Goal: Transaction & Acquisition: Purchase product/service

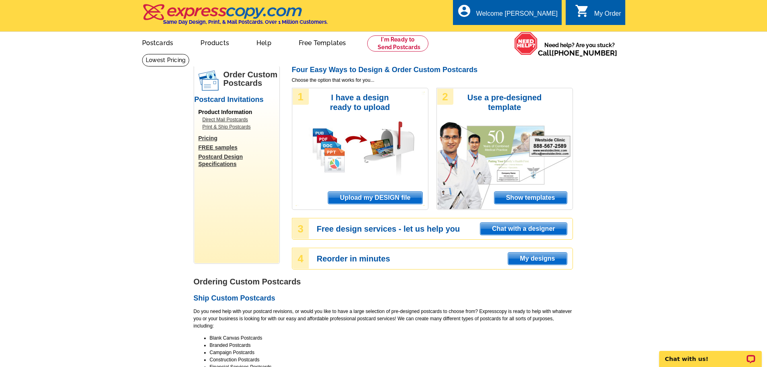
click at [370, 199] on span "Upload my DESIGN file" at bounding box center [375, 198] width 94 height 12
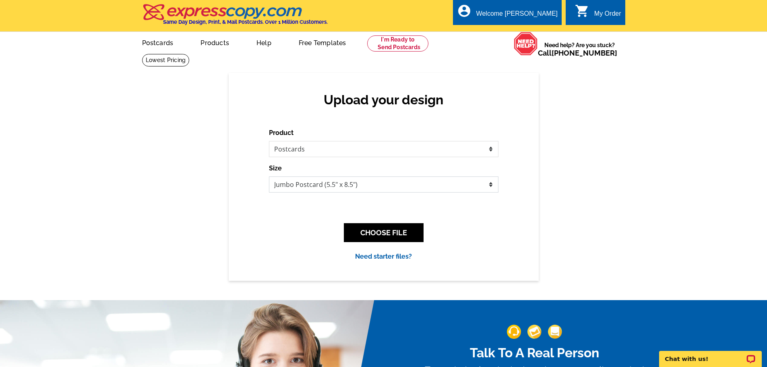
click at [315, 189] on select "Jumbo Postcard (5.5" x 8.5") Regular Postcard (4.25" x 5.6") Panoramic Postcard…" at bounding box center [384, 184] width 230 height 16
select select "3"
click at [269, 177] on select "Jumbo Postcard (5.5" x 8.5") Regular Postcard (4.25" x 5.6") Panoramic Postcard…" at bounding box center [384, 184] width 230 height 16
click at [380, 233] on button "CHOOSE FILE" at bounding box center [384, 232] width 80 height 19
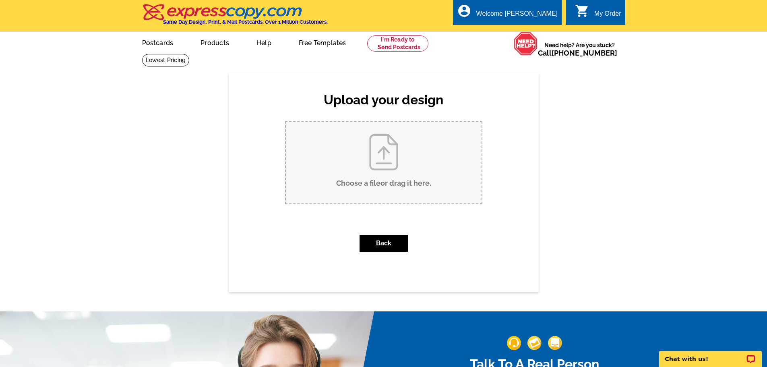
click at [380, 165] on input "Choose a file or drag it here ." at bounding box center [384, 162] width 196 height 81
type input "C:\fakepath\DAVID FRONT PC.pdf"
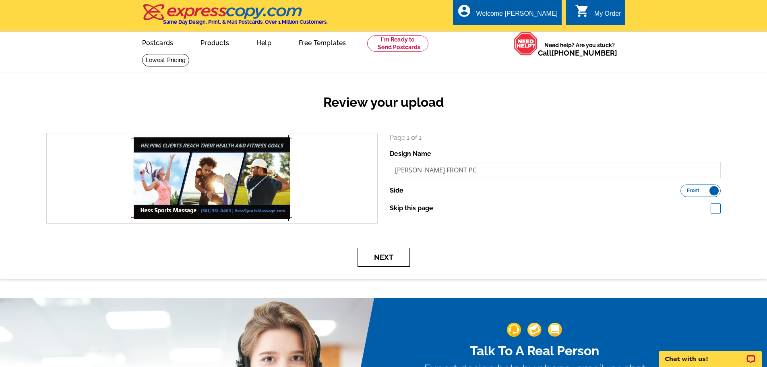
click at [371, 256] on button "Next" at bounding box center [384, 257] width 52 height 19
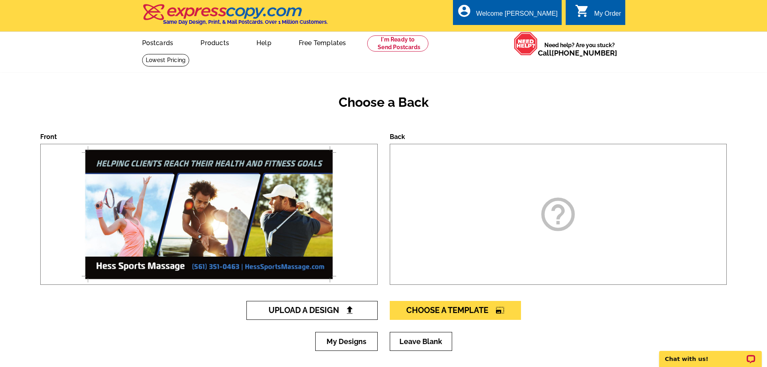
click at [297, 311] on span "Upload A Design" at bounding box center [312, 310] width 87 height 10
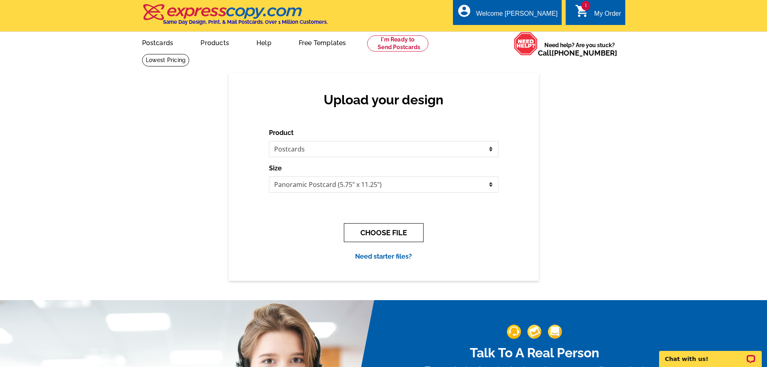
click at [366, 233] on button "CHOOSE FILE" at bounding box center [384, 232] width 80 height 19
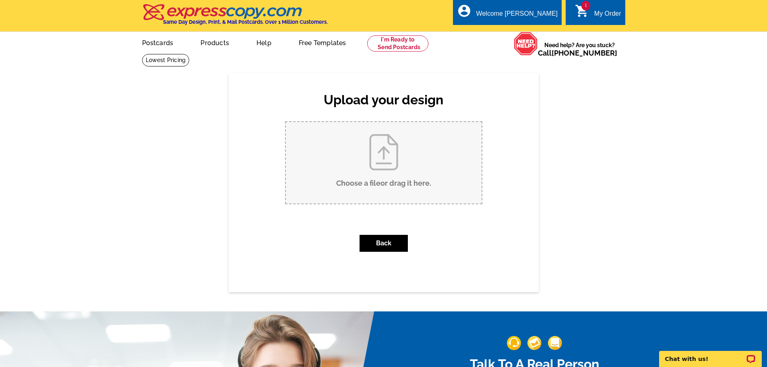
click at [368, 176] on input "Choose a file or drag it here ." at bounding box center [384, 162] width 196 height 81
type input "C:\fakepath\DAVID BACK PC without return add.pdf"
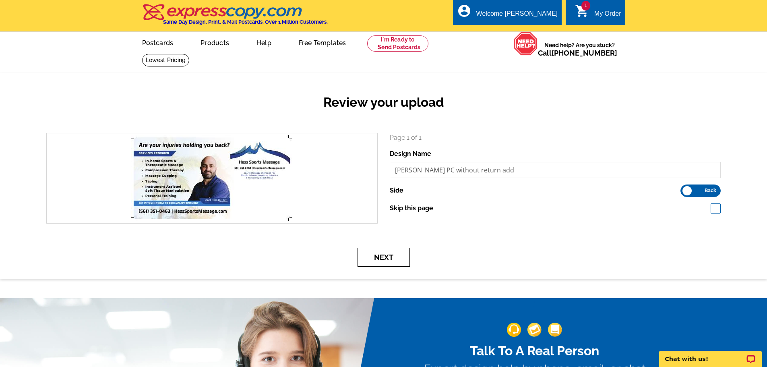
drag, startPoint x: 388, startPoint y: 262, endPoint x: 417, endPoint y: 258, distance: 28.5
click at [388, 262] on button "Next" at bounding box center [384, 257] width 52 height 19
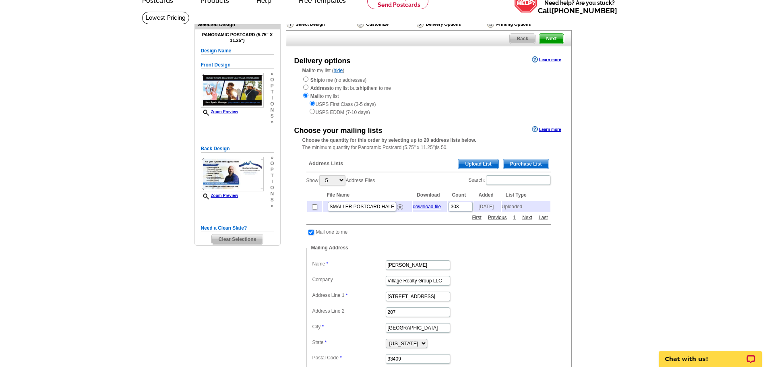
scroll to position [81, 0]
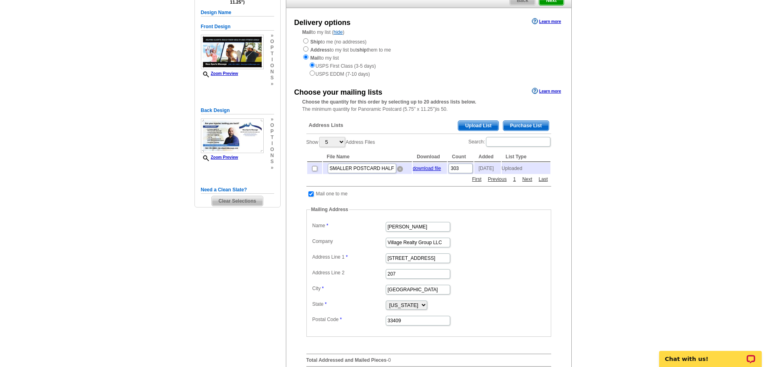
click at [400, 170] on img at bounding box center [400, 169] width 6 height 6
click at [313, 194] on input "checkbox" at bounding box center [311, 192] width 5 height 5
checkbox input "false"
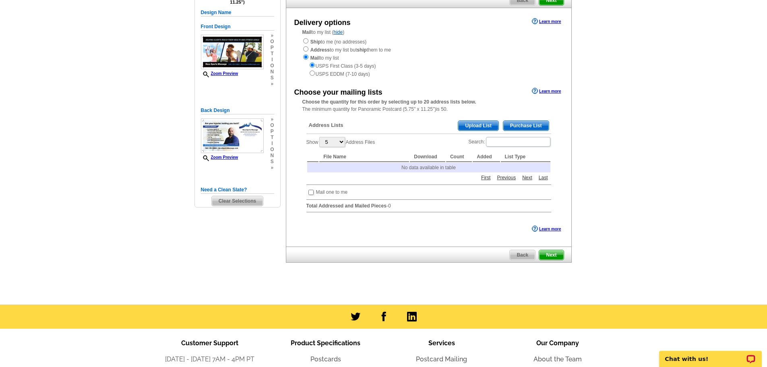
click at [477, 126] on span "Upload List" at bounding box center [478, 126] width 40 height 10
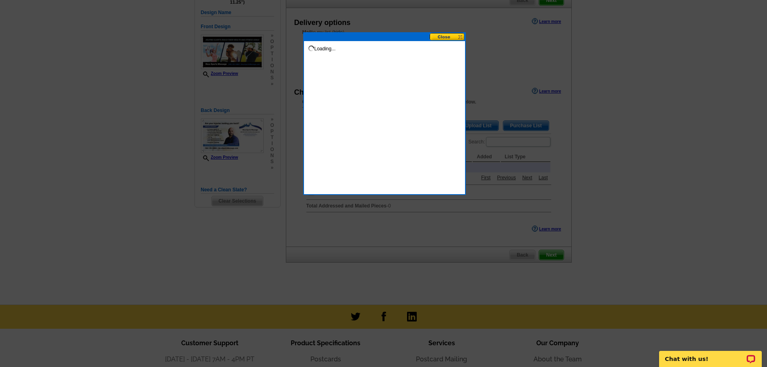
click at [450, 36] on button at bounding box center [447, 37] width 35 height 8
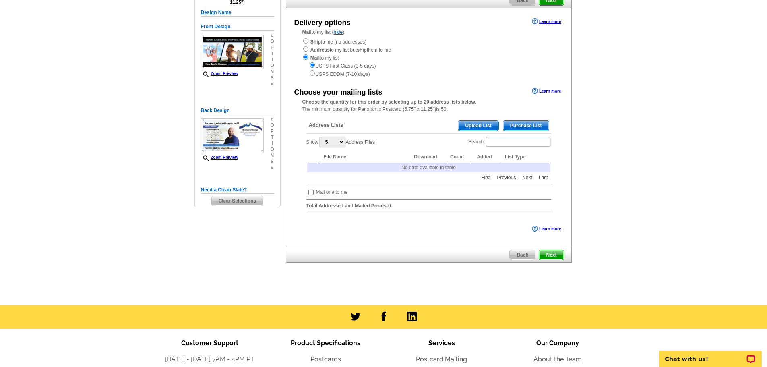
click at [448, 177] on div "Address Lists Purchase List Upload List Show 5 10 25 50 100 Address Files Searc…" at bounding box center [429, 166] width 253 height 104
click at [472, 124] on span "Upload List" at bounding box center [478, 126] width 40 height 10
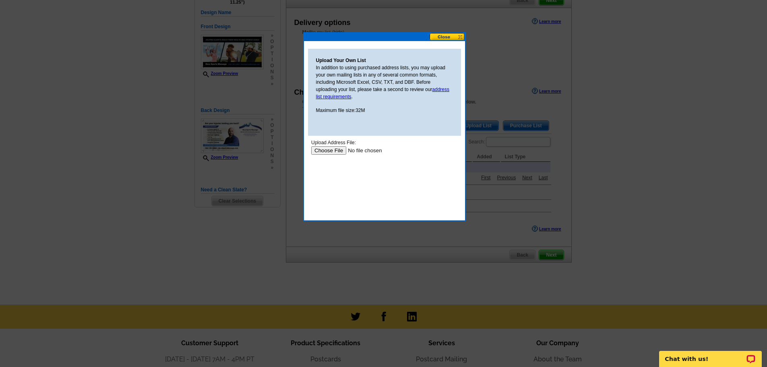
scroll to position [0, 0]
click at [333, 151] on input "file" at bounding box center [362, 150] width 102 height 8
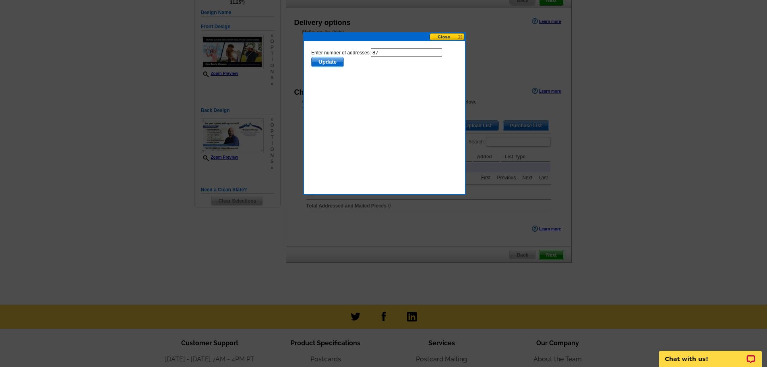
click at [326, 64] on span "Update" at bounding box center [327, 62] width 32 height 10
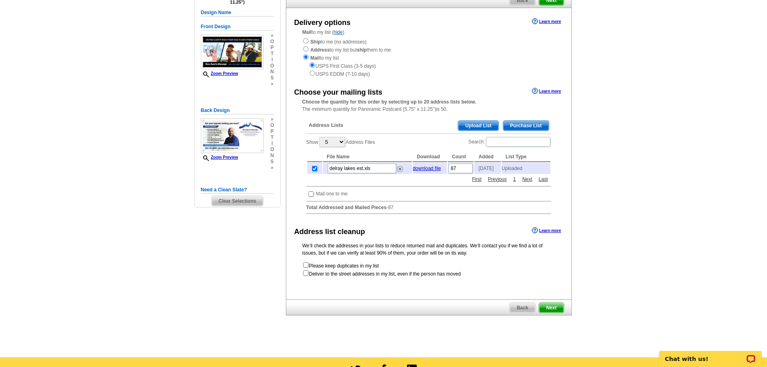
click at [550, 312] on span "Next" at bounding box center [551, 308] width 24 height 10
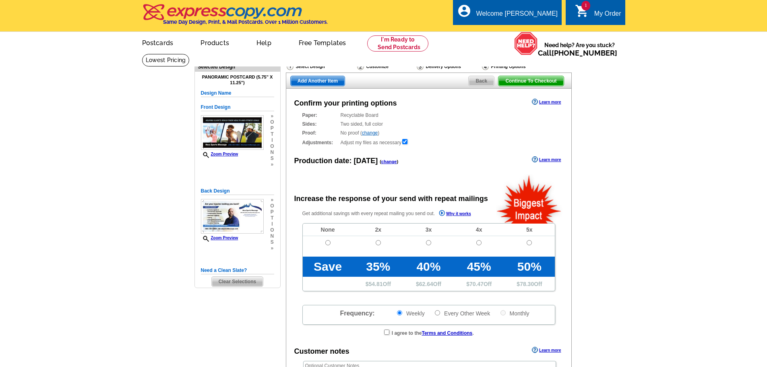
radio input "false"
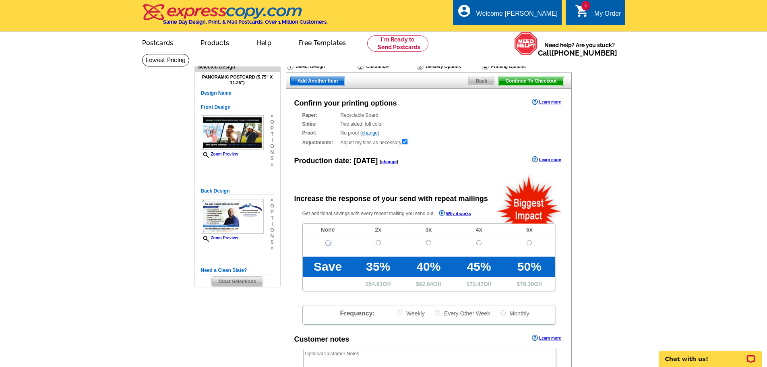
click at [330, 243] on input "radio" at bounding box center [328, 242] width 5 height 5
radio input "true"
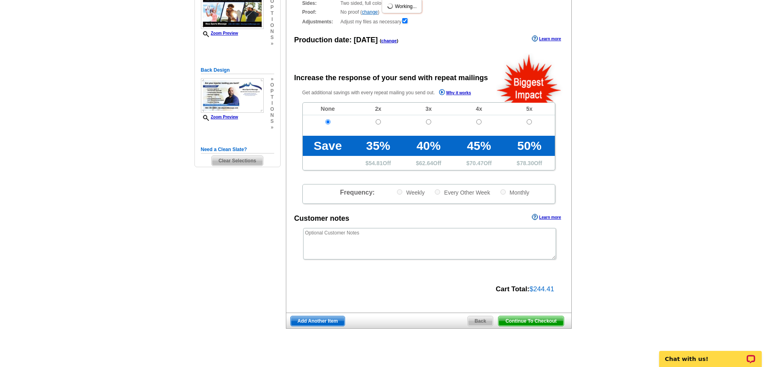
click at [532, 319] on span "Continue To Checkout" at bounding box center [531, 321] width 65 height 10
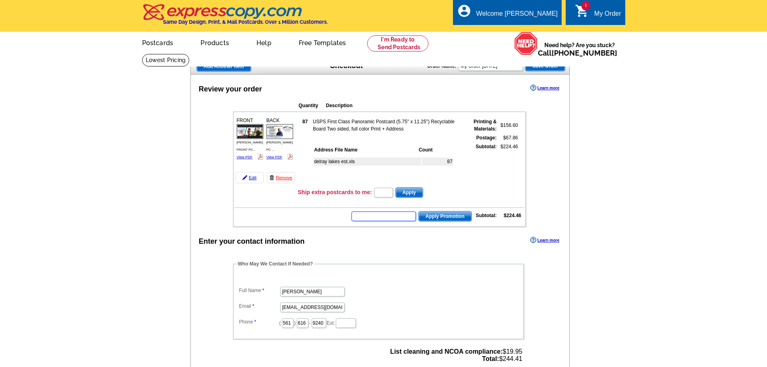
click at [397, 220] on input "text" at bounding box center [384, 216] width 64 height 10
type input "E30"
click at [431, 212] on span "Apply Promotion" at bounding box center [445, 216] width 53 height 10
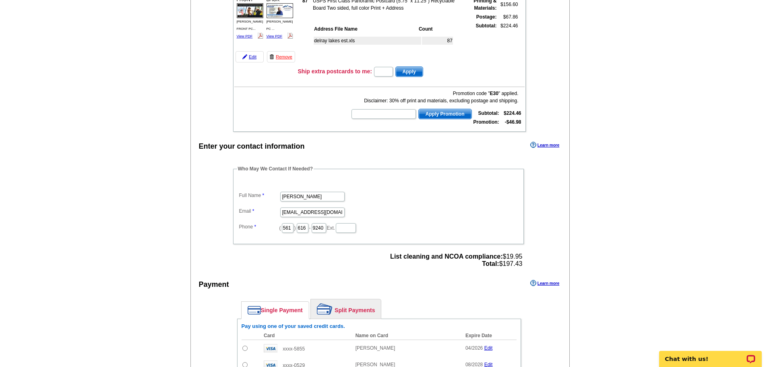
scroll to position [201, 0]
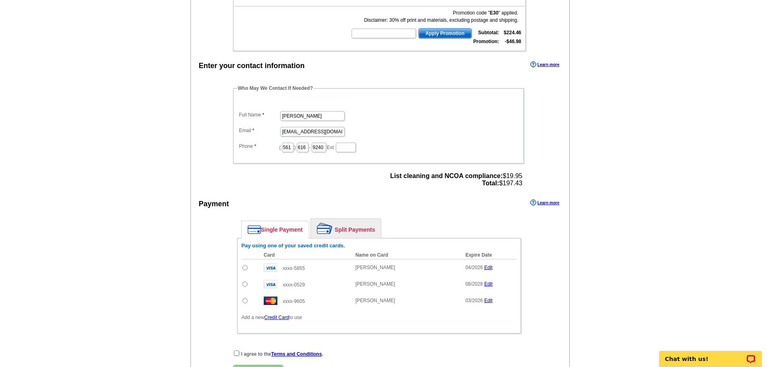
click at [244, 267] on input "radio" at bounding box center [245, 267] width 5 height 5
radio input "true"
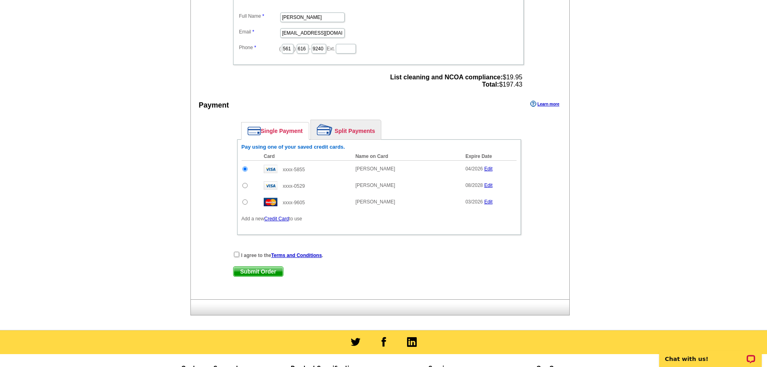
scroll to position [322, 0]
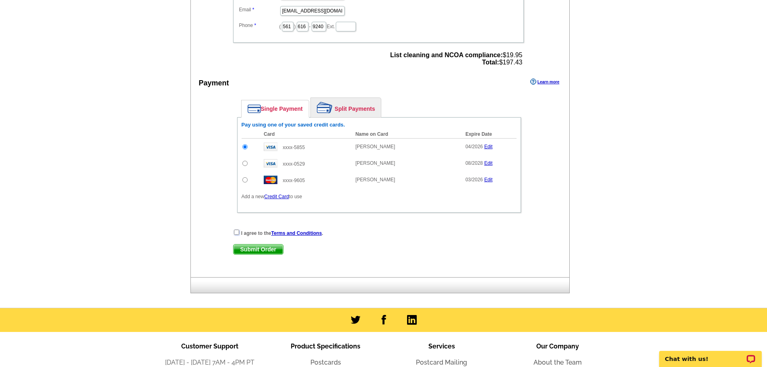
click at [236, 232] on input "checkbox" at bounding box center [236, 232] width 5 height 5
checkbox input "true"
click at [257, 251] on span "Submit Order" at bounding box center [259, 250] width 50 height 10
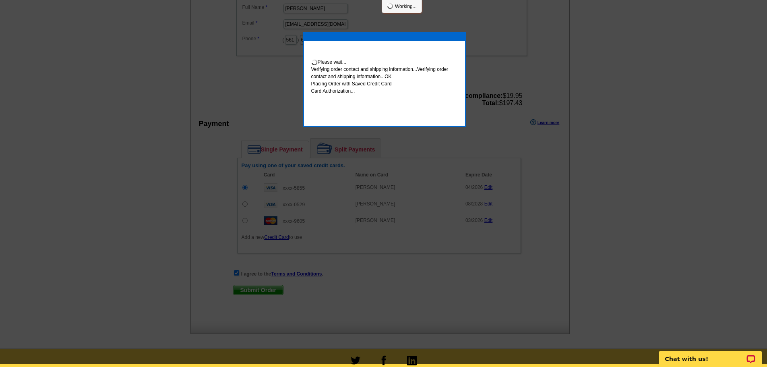
scroll to position [319, 0]
